Goal: Information Seeking & Learning: Check status

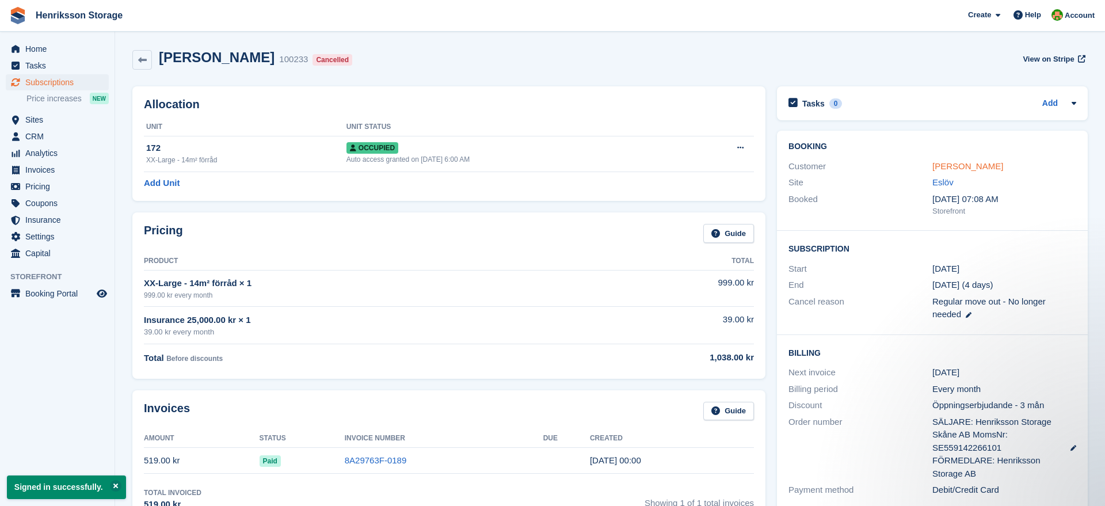
click at [941, 167] on link "[PERSON_NAME]" at bounding box center [967, 166] width 71 height 10
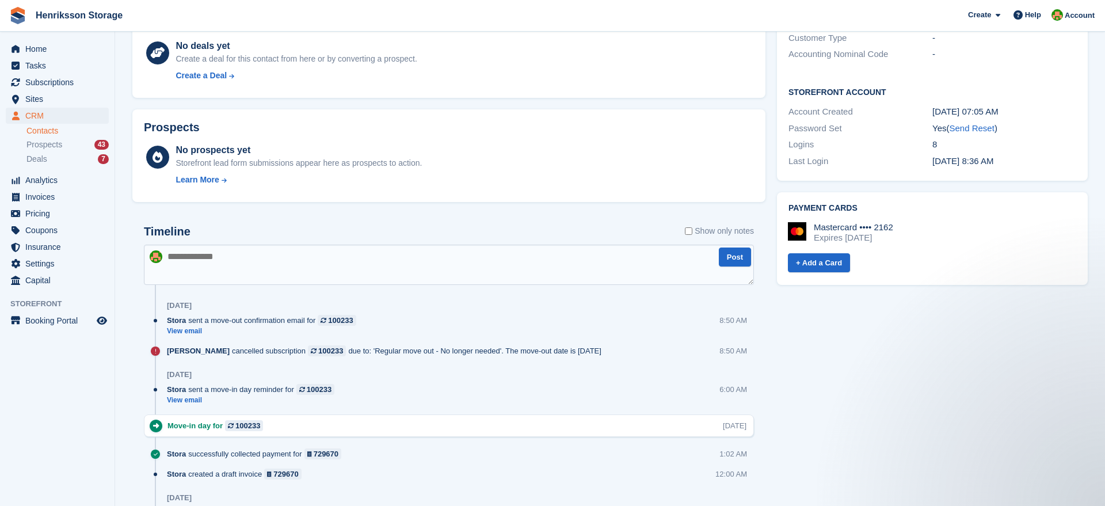
scroll to position [350, 0]
drag, startPoint x: 231, startPoint y: 349, endPoint x: 463, endPoint y: 352, distance: 231.9
click at [463, 352] on div "[PERSON_NAME] cancelled subscription 100233 due to: 'Regular move out - No long…" at bounding box center [387, 351] width 440 height 11
drag, startPoint x: 463, startPoint y: 352, endPoint x: 256, endPoint y: 347, distance: 207.2
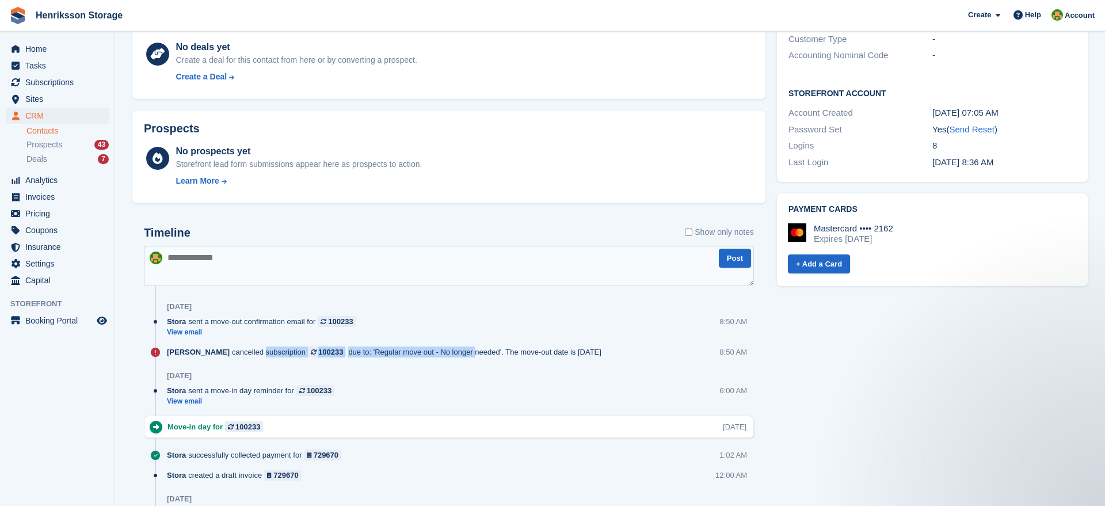
click at [256, 347] on div "[PERSON_NAME] cancelled subscription 100233 due to: 'Regular move out - No long…" at bounding box center [387, 351] width 440 height 11
drag, startPoint x: 256, startPoint y: 347, endPoint x: 549, endPoint y: 351, distance: 293.0
click at [549, 351] on div "[PERSON_NAME] cancelled subscription 100233 due to: 'Regular move out - No long…" at bounding box center [387, 351] width 440 height 11
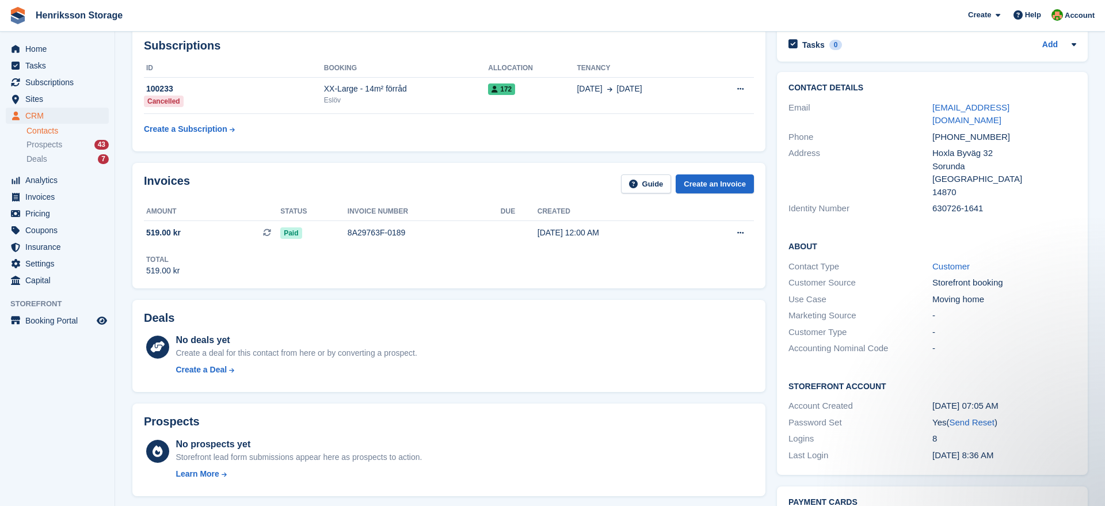
scroll to position [0, 0]
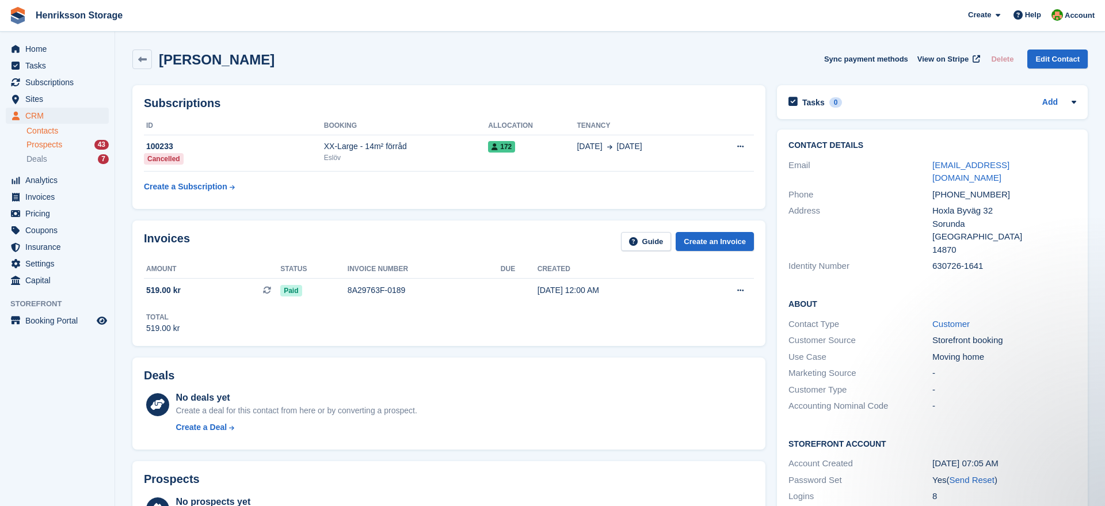
click at [39, 147] on span "Prospects" at bounding box center [44, 144] width 36 height 11
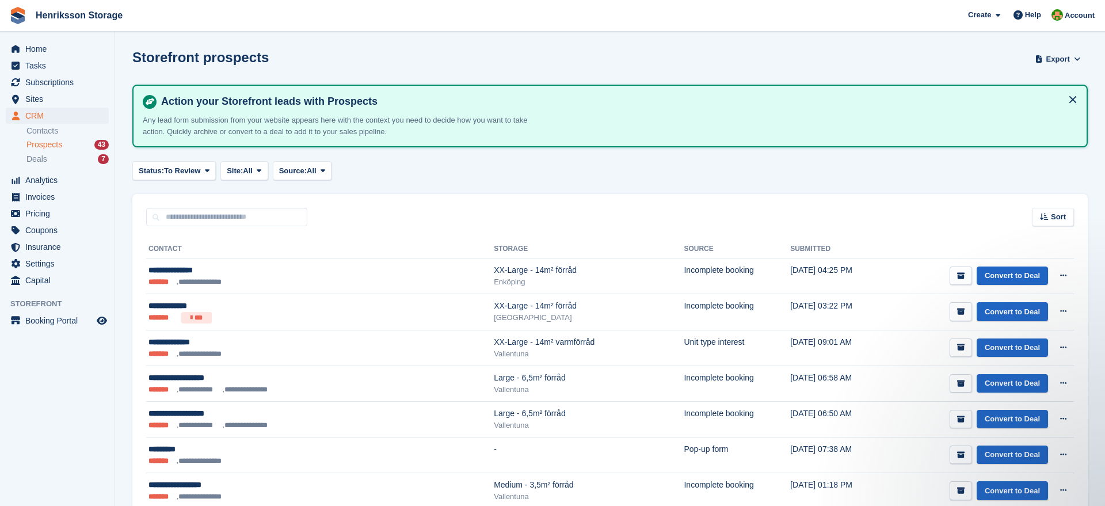
drag, startPoint x: 24, startPoint y: 50, endPoint x: 437, endPoint y: 38, distance: 413.4
